Goal: Transaction & Acquisition: Purchase product/service

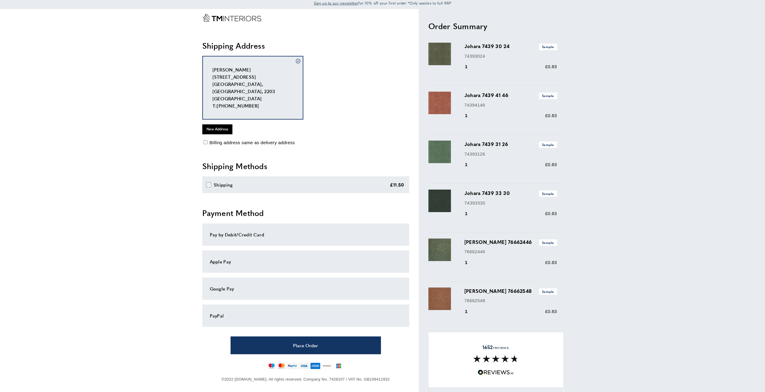
scroll to position [14, 0]
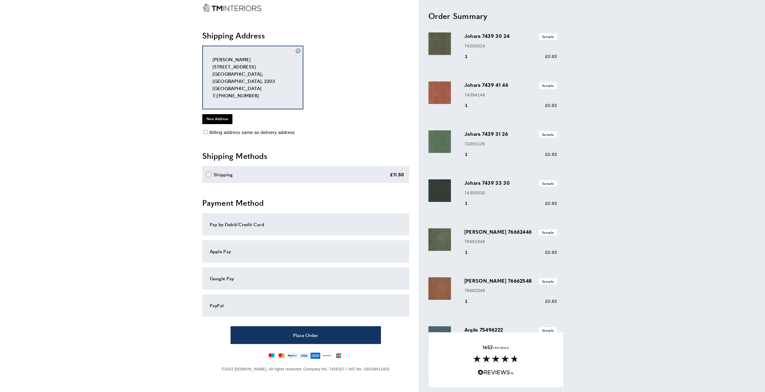
drag, startPoint x: 146, startPoint y: 162, endPoint x: 156, endPoint y: 181, distance: 21.4
click at [288, 294] on div "PayPal" at bounding box center [305, 305] width 207 height 22
click at [216, 301] on div "PayPal" at bounding box center [306, 304] width 192 height 7
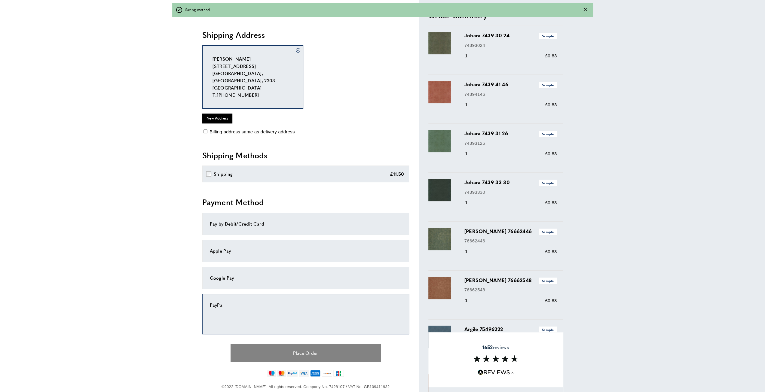
click at [337, 346] on button "Place Order" at bounding box center [305, 353] width 150 height 18
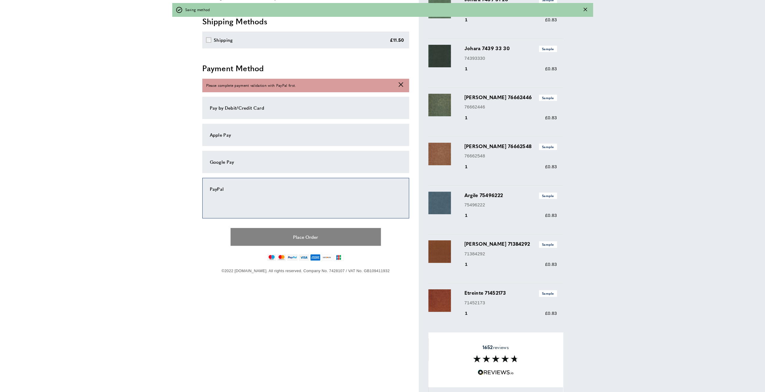
scroll to position [180, 0]
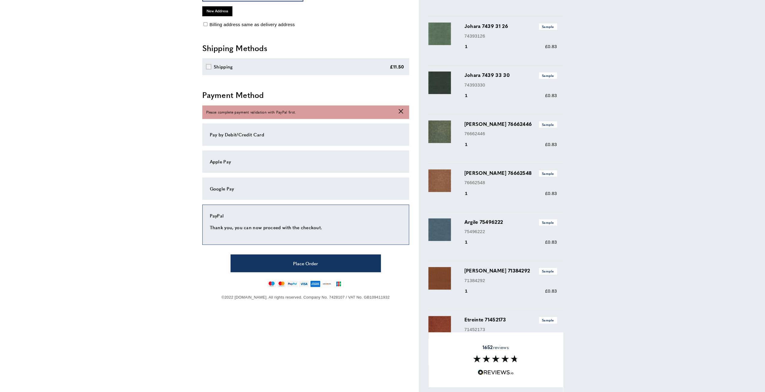
drag, startPoint x: 164, startPoint y: 174, endPoint x: 159, endPoint y: 139, distance: 35.3
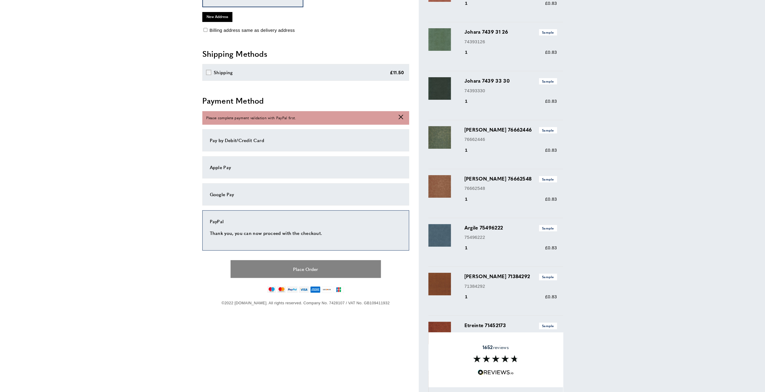
click at [297, 260] on button "Place Order" at bounding box center [305, 269] width 150 height 18
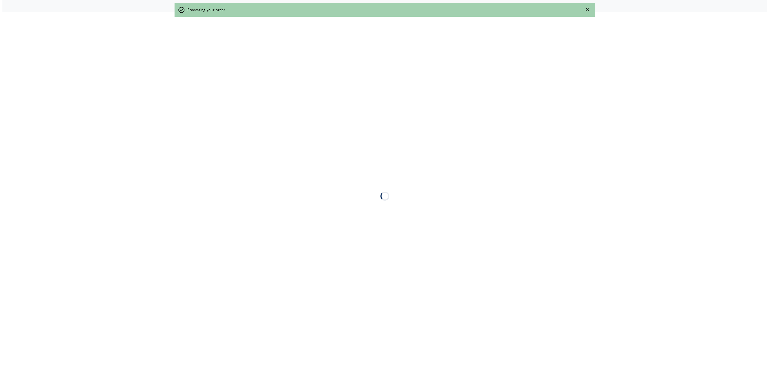
scroll to position [0, 0]
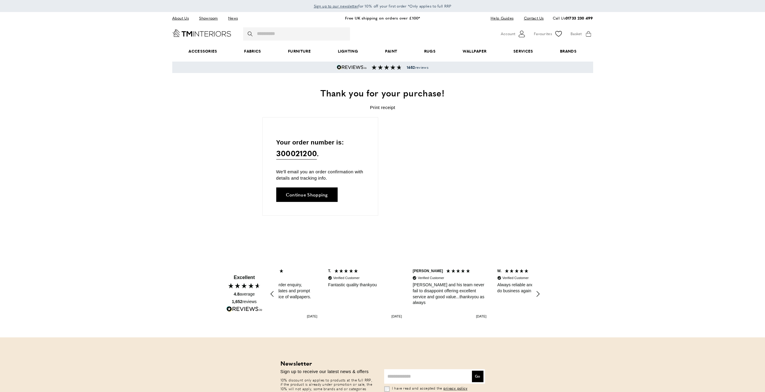
scroll to position [0, 507]
